Goal: Task Accomplishment & Management: Complete application form

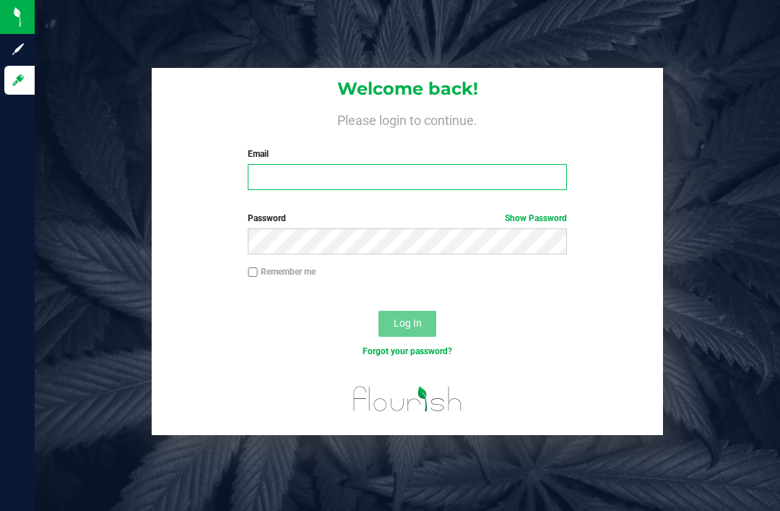
click at [369, 186] on input "Email" at bounding box center [407, 177] width 319 height 26
click at [368, 181] on input "Email" at bounding box center [407, 177] width 319 height 26
type input "[EMAIL_ADDRESS][DOMAIN_NAME]"
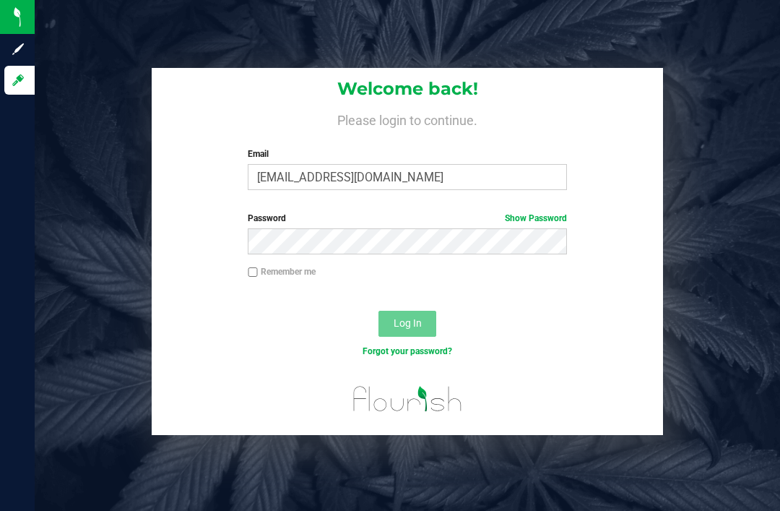
click at [407, 322] on button "Log In" at bounding box center [407, 324] width 58 height 26
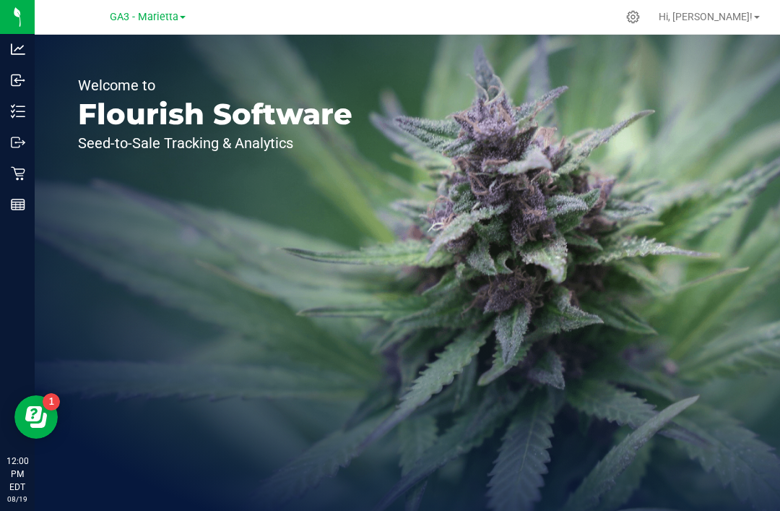
click at [640, 20] on icon at bounding box center [633, 17] width 14 height 14
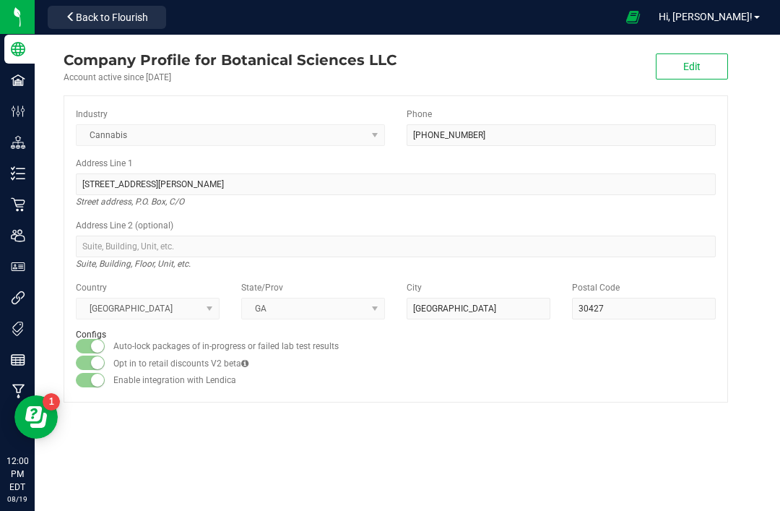
click at [12, 238] on icon at bounding box center [18, 236] width 14 height 12
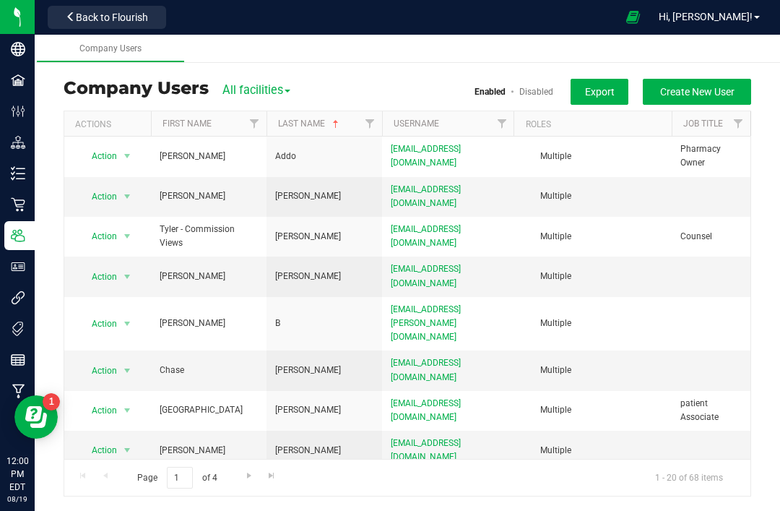
click at [706, 96] on span "Create New User" at bounding box center [697, 92] width 74 height 12
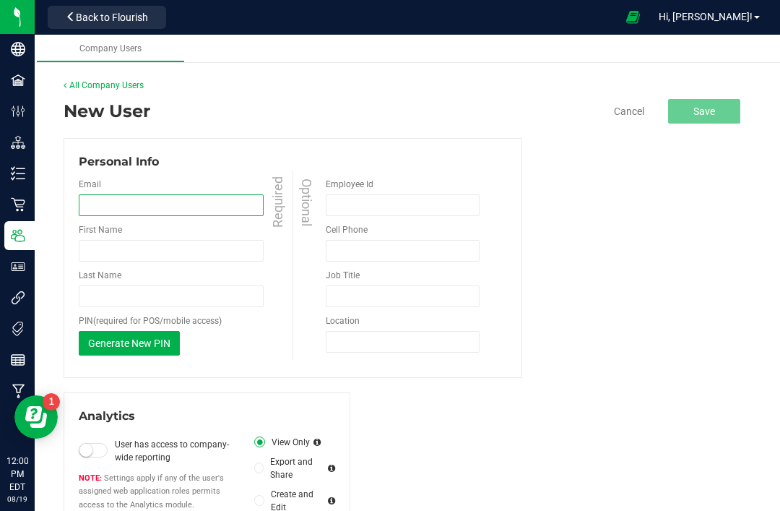
click at [168, 206] on input "email" at bounding box center [171, 205] width 185 height 22
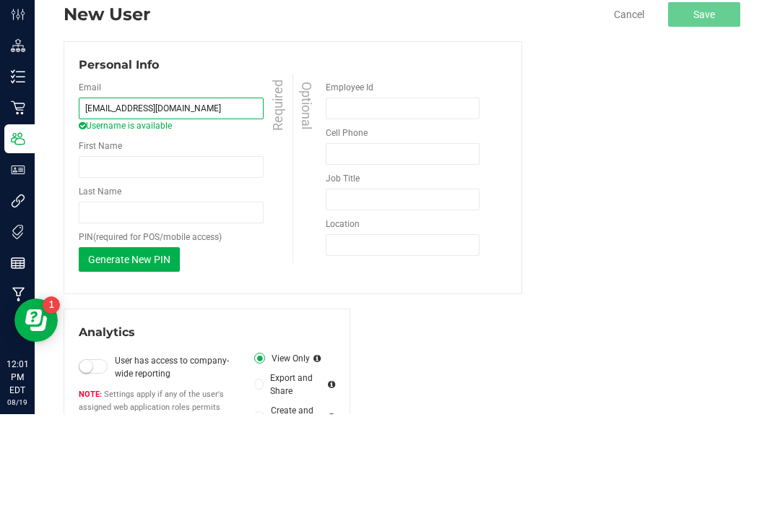
type input "[EMAIL_ADDRESS][DOMAIN_NAME]"
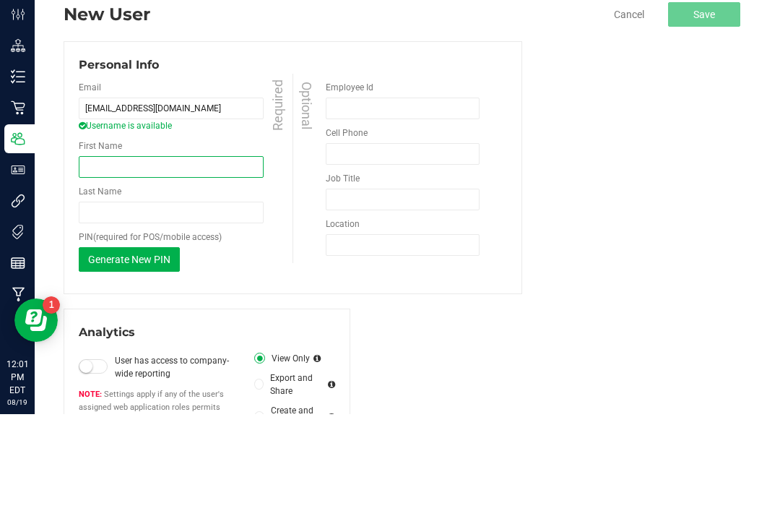
click at [191, 253] on input "First Name" at bounding box center [171, 264] width 185 height 22
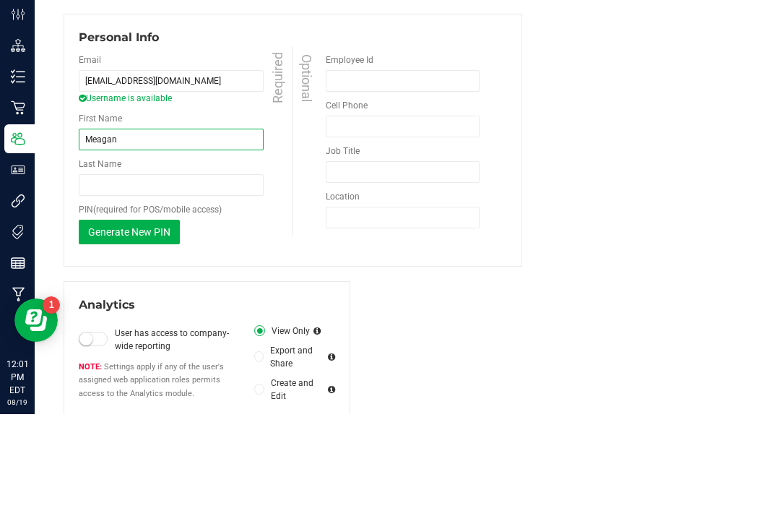
scroll to position [31, 0]
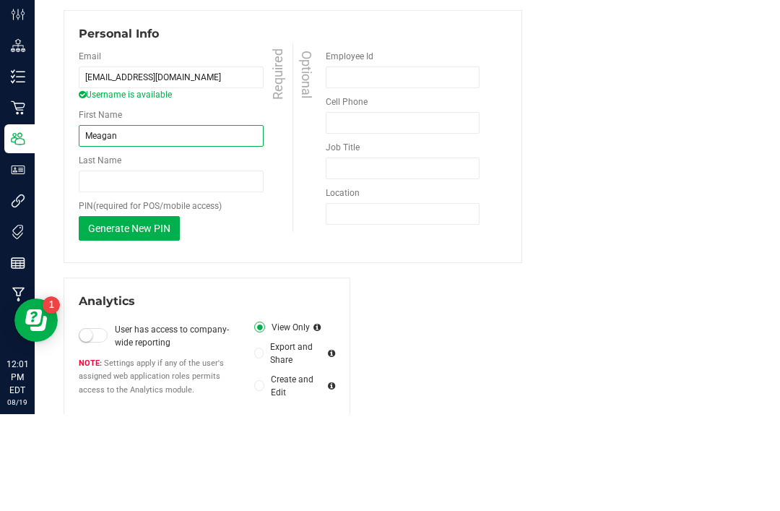
type input "Meagan"
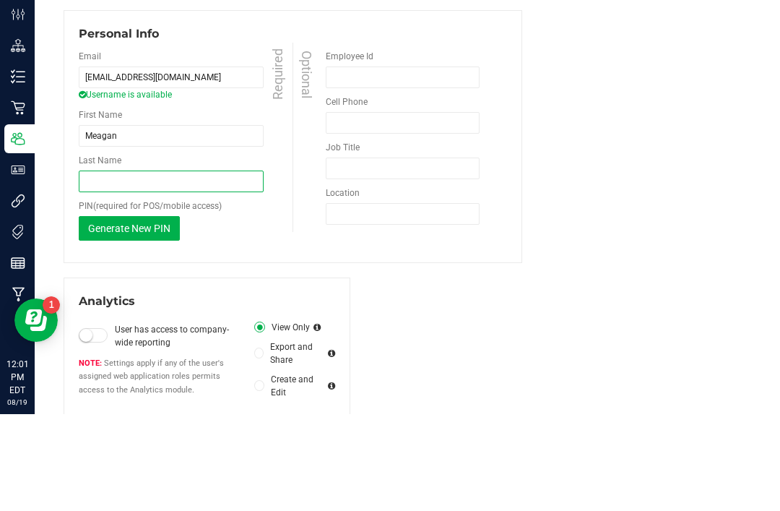
click at [194, 267] on input "Last Name" at bounding box center [171, 278] width 185 height 22
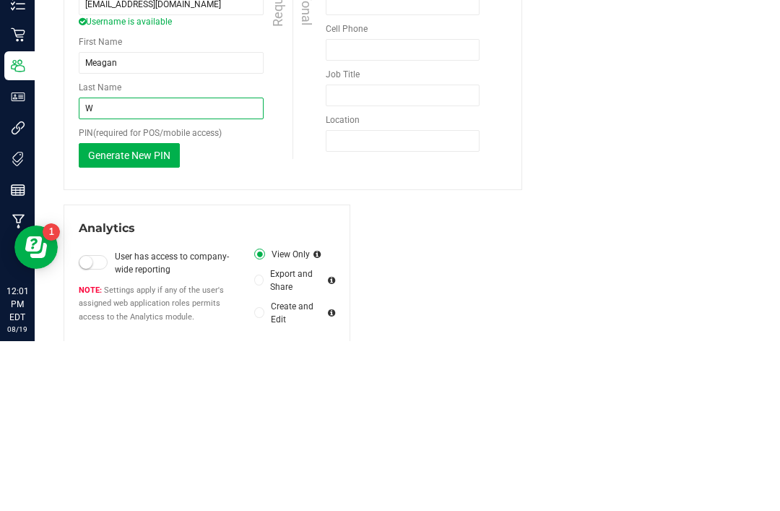
type input "W"
click at [142, 313] on button "Generate New PIN" at bounding box center [129, 325] width 101 height 25
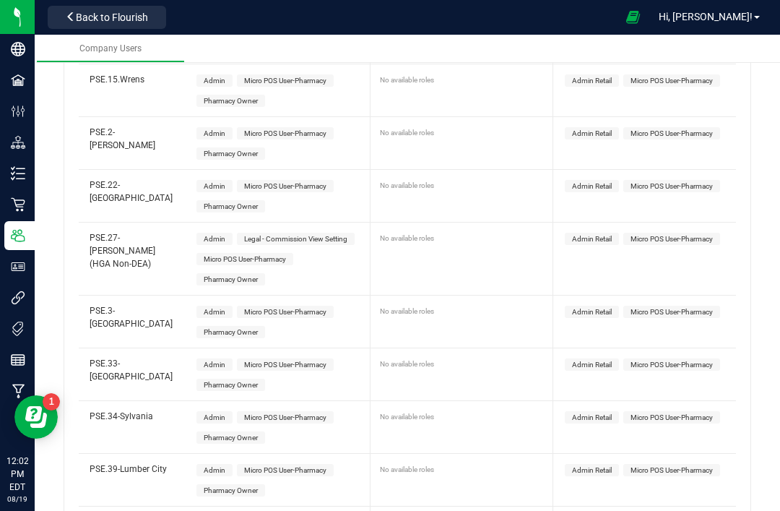
scroll to position [1886, 0]
click at [275, 255] on span "Micro POS User-Pharmacy" at bounding box center [245, 259] width 82 height 8
click at [662, 235] on span "Micro POS User-Pharmacy" at bounding box center [672, 239] width 82 height 8
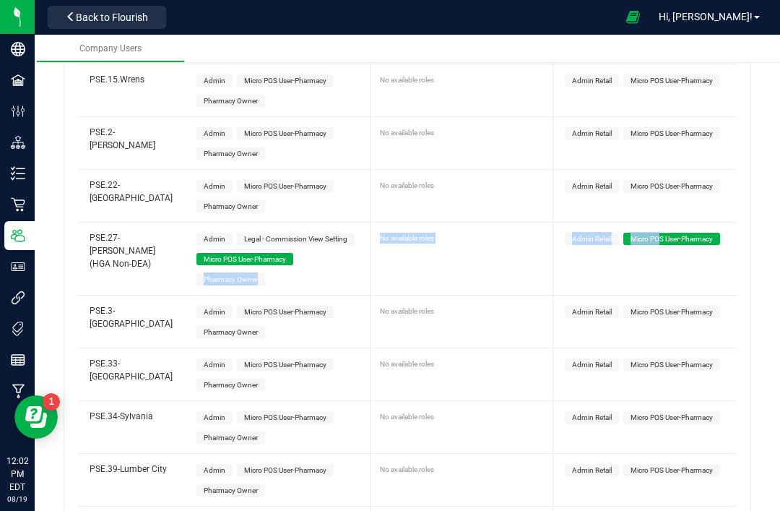
click at [331, 222] on div "Admin Legal - Commission View Setting Micro POS User-Pharmacy Pharmacy Owner" at bounding box center [282, 258] width 186 height 72
click at [355, 222] on div "Admin Legal - Commission View Setting Micro POS User-Pharmacy Pharmacy Owner" at bounding box center [282, 258] width 186 height 72
click at [464, 222] on div "No available roles" at bounding box center [462, 258] width 183 height 72
click at [459, 222] on div "No available roles" at bounding box center [462, 258] width 183 height 72
click at [464, 170] on div "No available roles" at bounding box center [465, 184] width 182 height 29
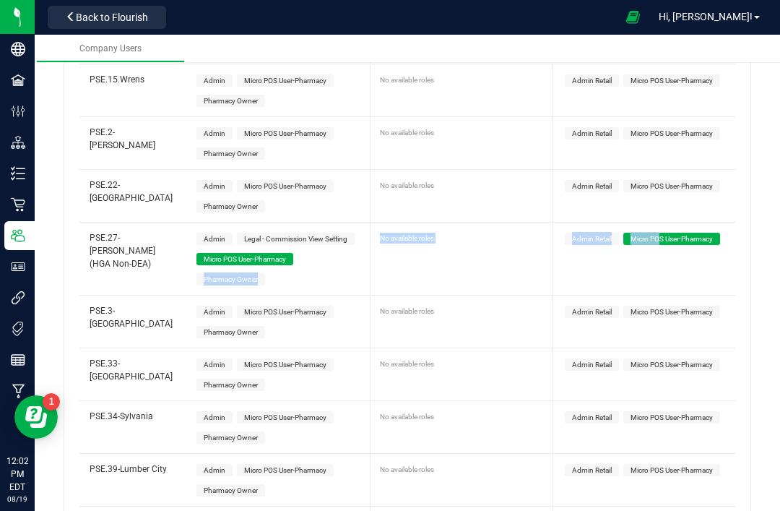
click at [452, 123] on div "No available roles" at bounding box center [465, 130] width 170 height 15
click at [482, 222] on div "No available roles" at bounding box center [462, 258] width 183 height 72
click at [412, 222] on div "No available roles" at bounding box center [462, 258] width 183 height 72
click at [437, 407] on div "No available roles" at bounding box center [465, 414] width 170 height 15
click at [477, 228] on div "No available roles" at bounding box center [465, 235] width 170 height 15
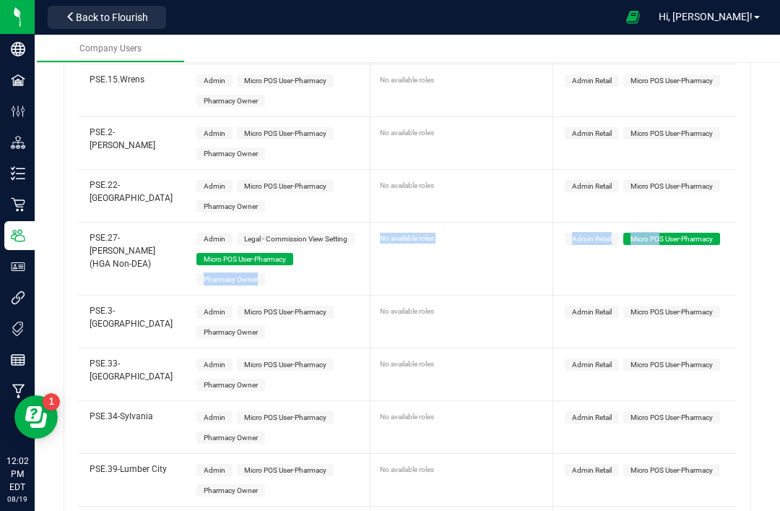
click at [485, 222] on div "No available roles" at bounding box center [462, 258] width 183 height 72
click at [425, 226] on div "No available roles" at bounding box center [462, 258] width 183 height 72
click at [219, 275] on span "Pharmacy Owner" at bounding box center [231, 279] width 54 height 8
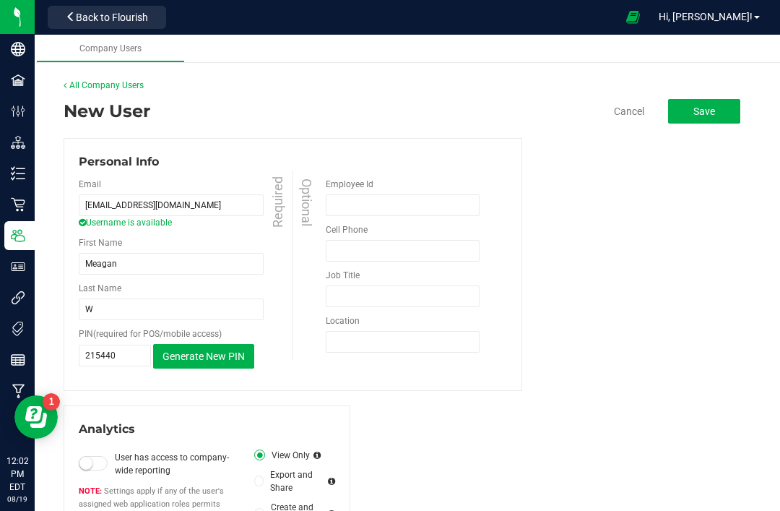
scroll to position [0, 0]
click at [705, 99] on button "Save" at bounding box center [704, 111] width 72 height 25
